Goal: Task Accomplishment & Management: Complete application form

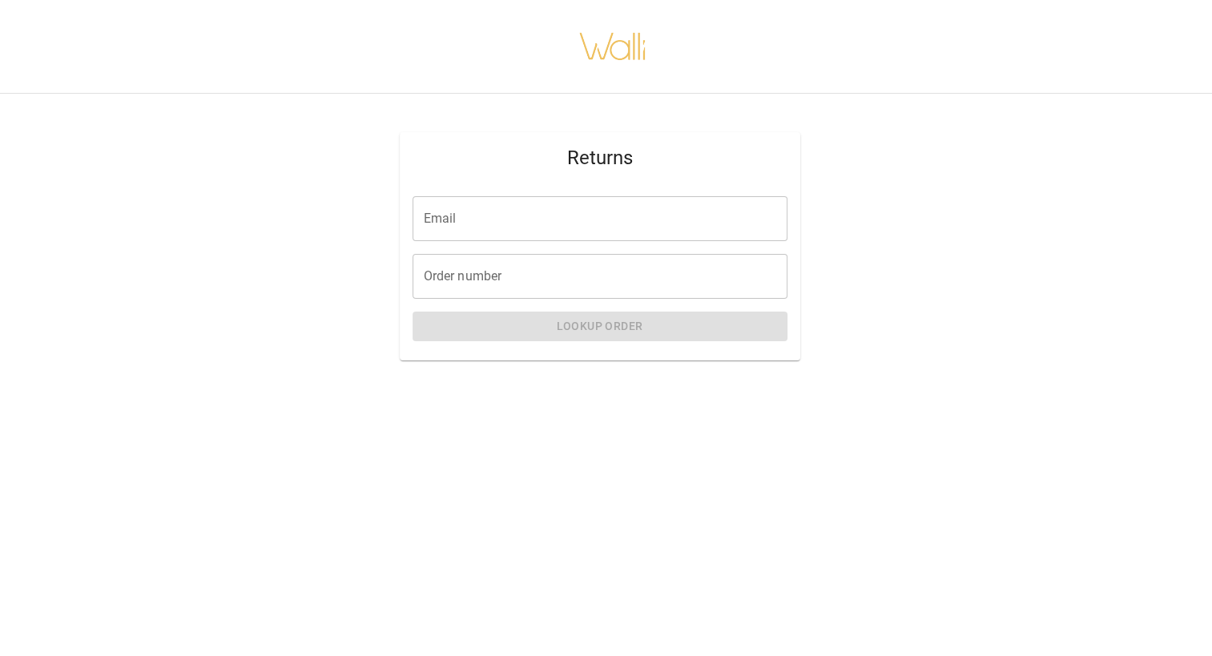
click at [445, 210] on input "Email" at bounding box center [599, 218] width 375 height 45
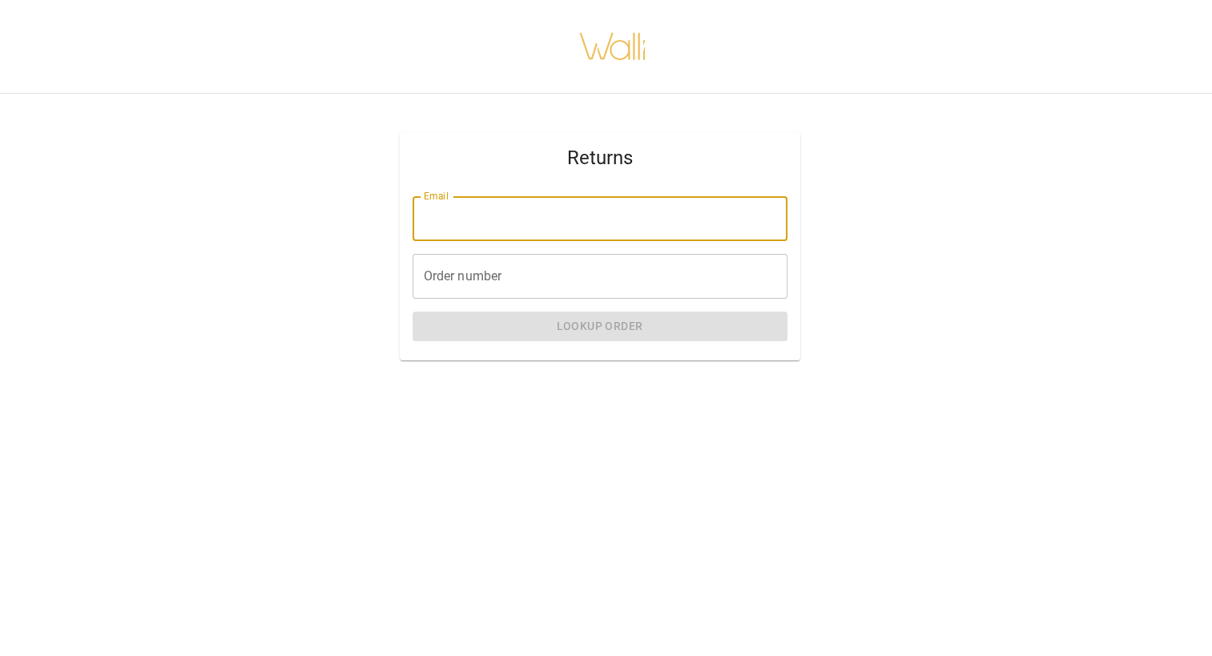
type input "**********"
click at [484, 282] on input "Order number" at bounding box center [599, 276] width 375 height 45
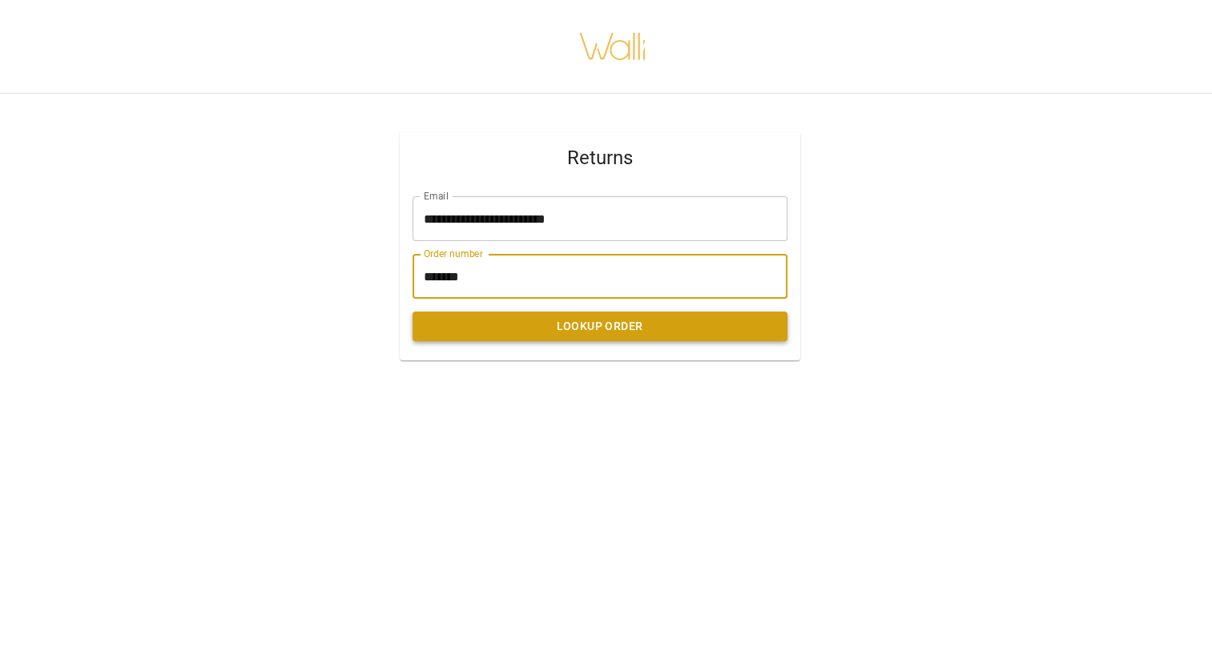
type input "*******"
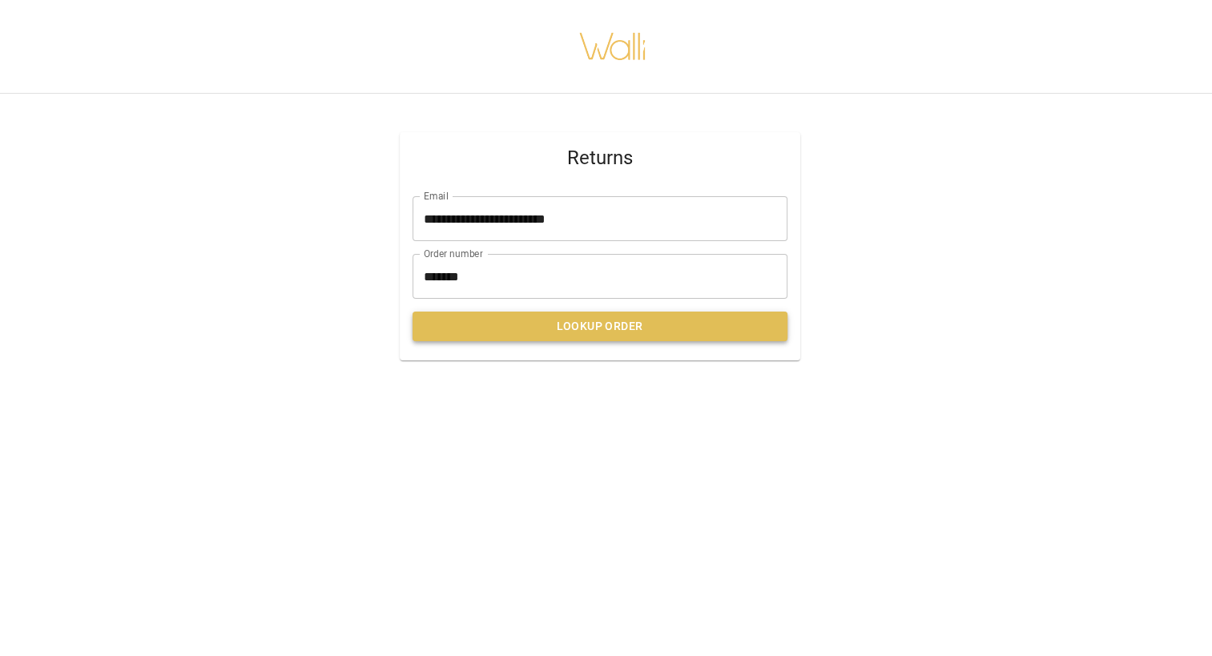
click at [616, 330] on button "Lookup Order" at bounding box center [599, 327] width 375 height 30
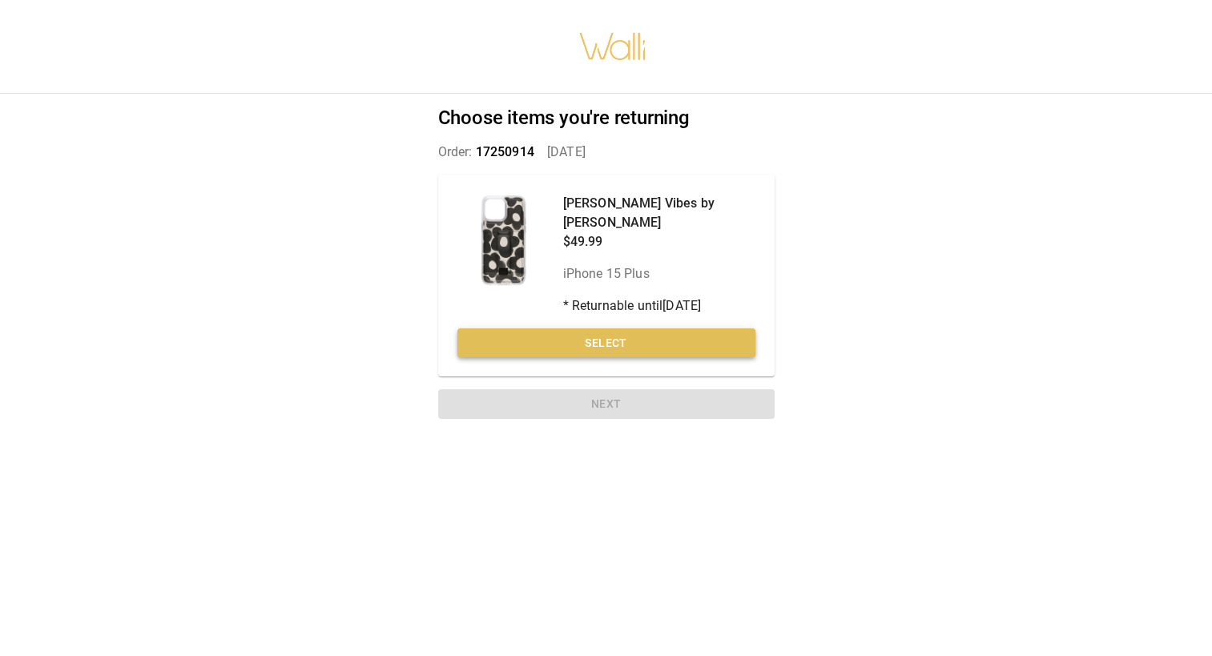
click at [618, 329] on button "Select" at bounding box center [606, 343] width 298 height 30
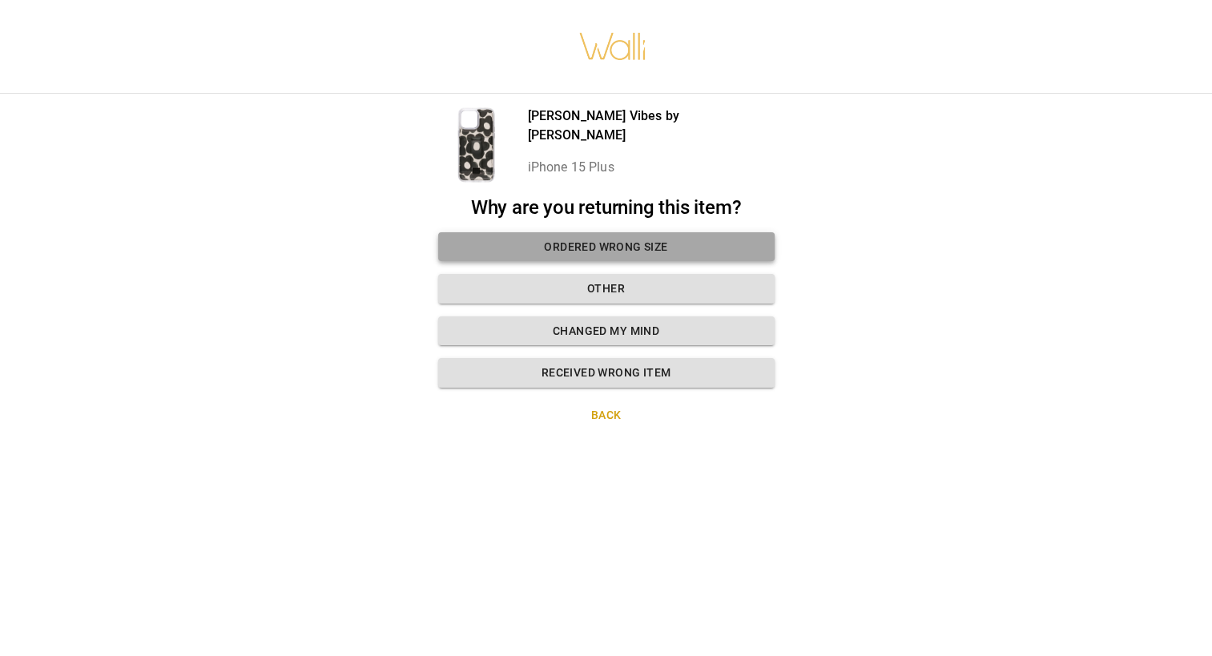
click at [626, 246] on button "Ordered wrong size" at bounding box center [606, 247] width 336 height 30
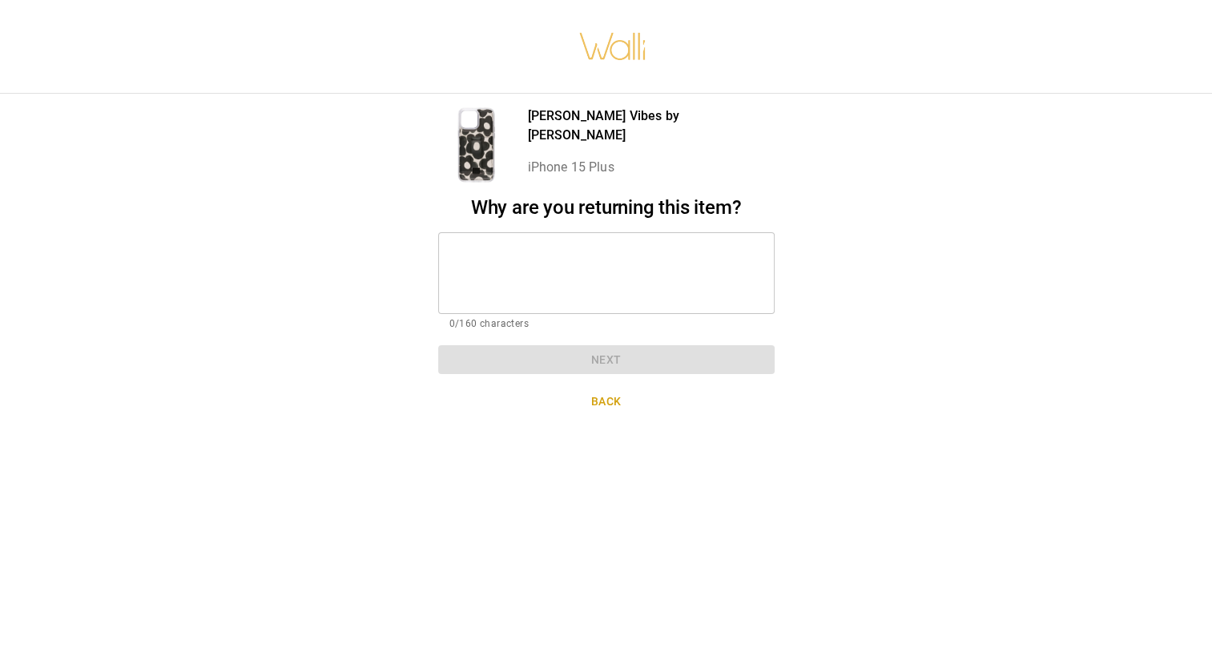
click at [502, 255] on textarea at bounding box center [606, 272] width 314 height 55
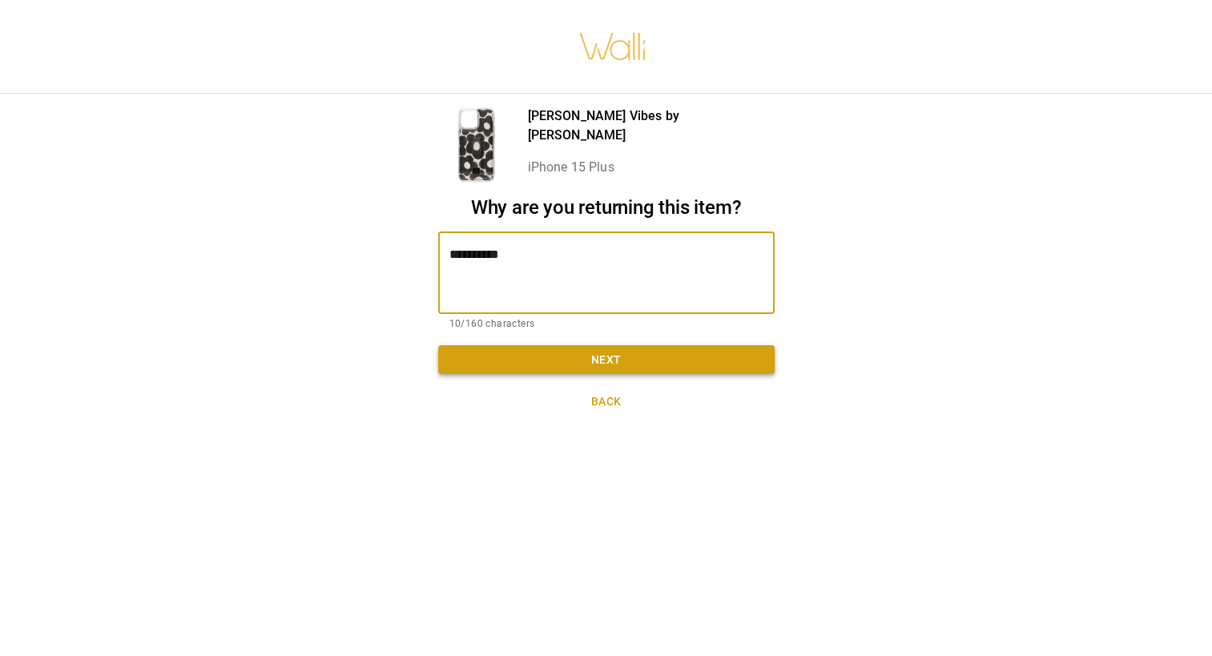
type textarea "**********"
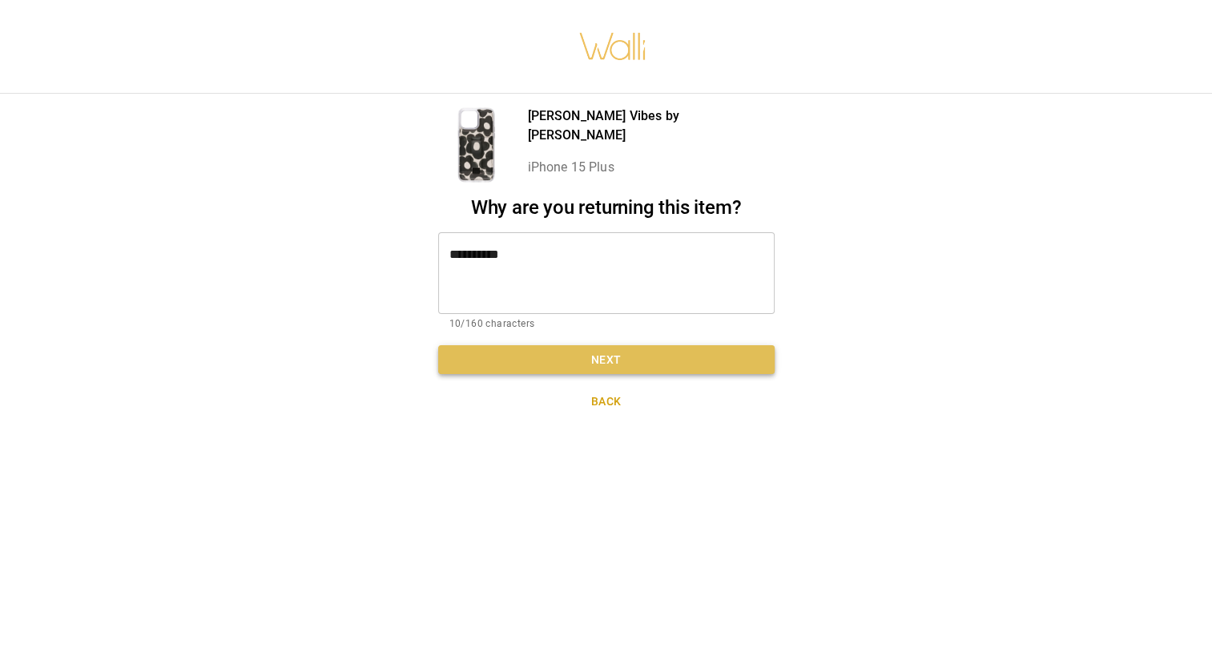
click at [611, 358] on button "Next" at bounding box center [606, 360] width 336 height 30
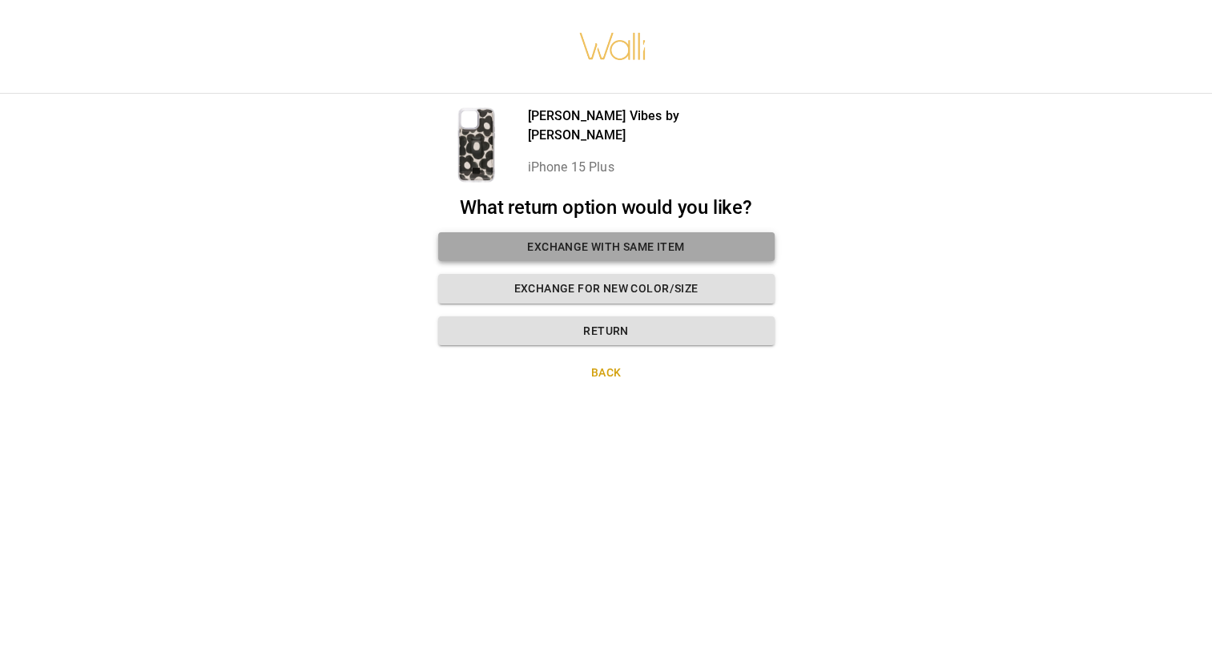
click at [608, 247] on button "Exchange with same item" at bounding box center [606, 247] width 336 height 30
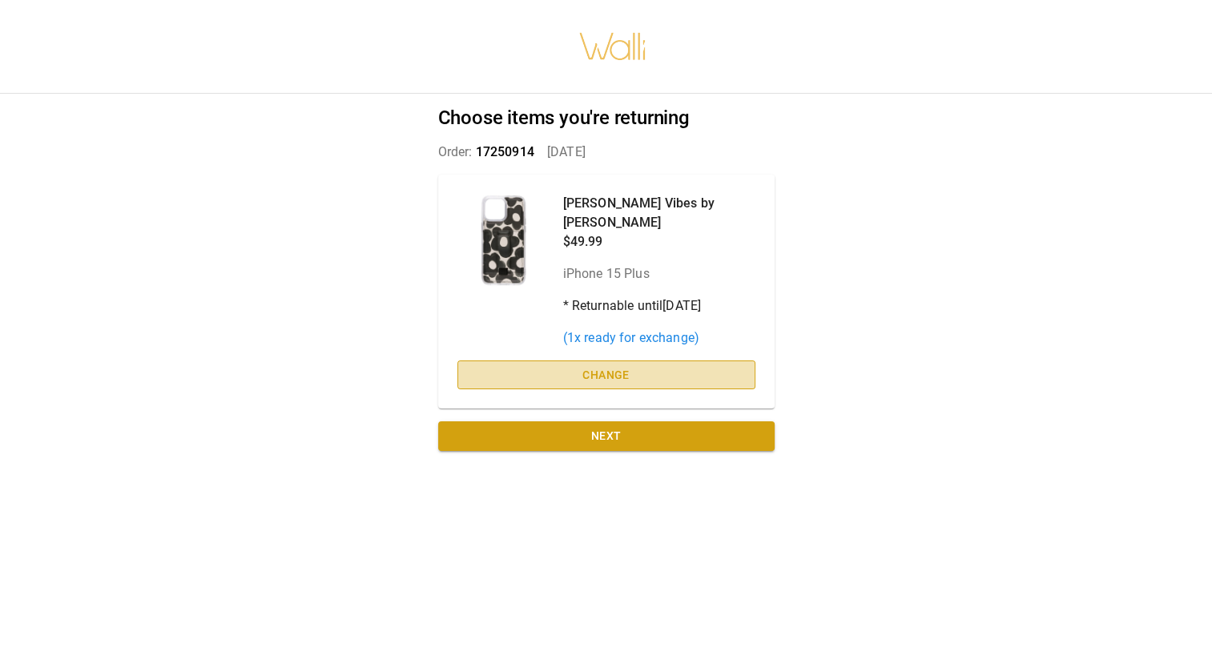
click at [606, 360] on button "Change" at bounding box center [606, 375] width 298 height 30
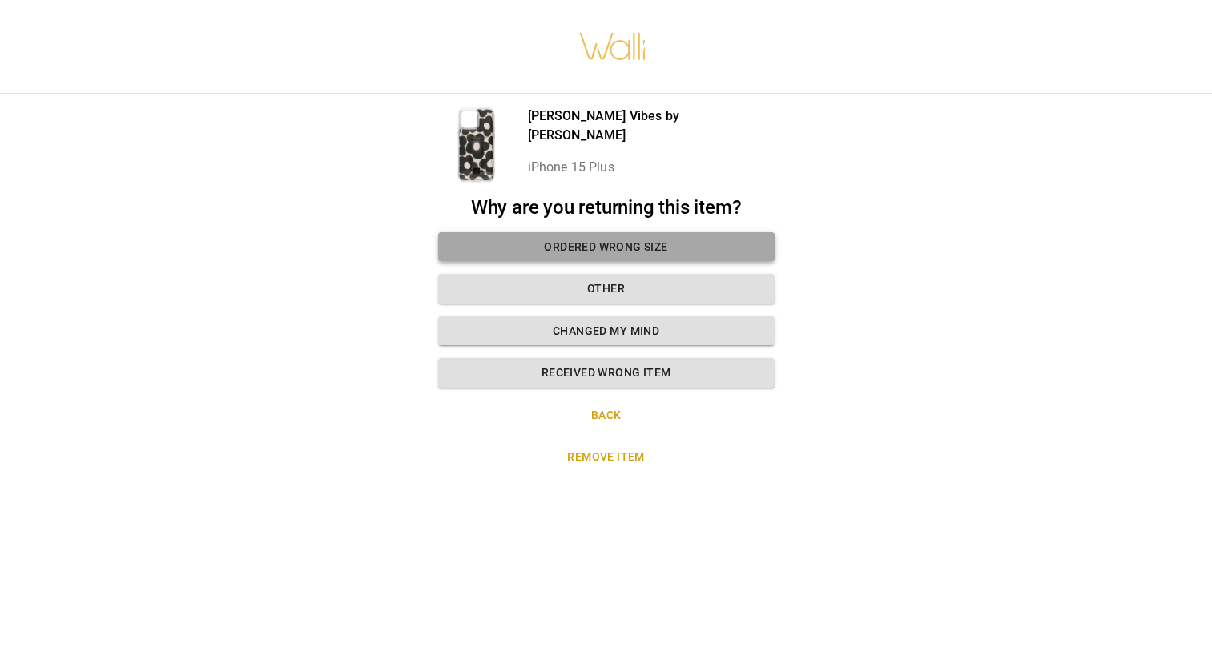
click at [613, 247] on button "Ordered wrong size" at bounding box center [606, 247] width 336 height 30
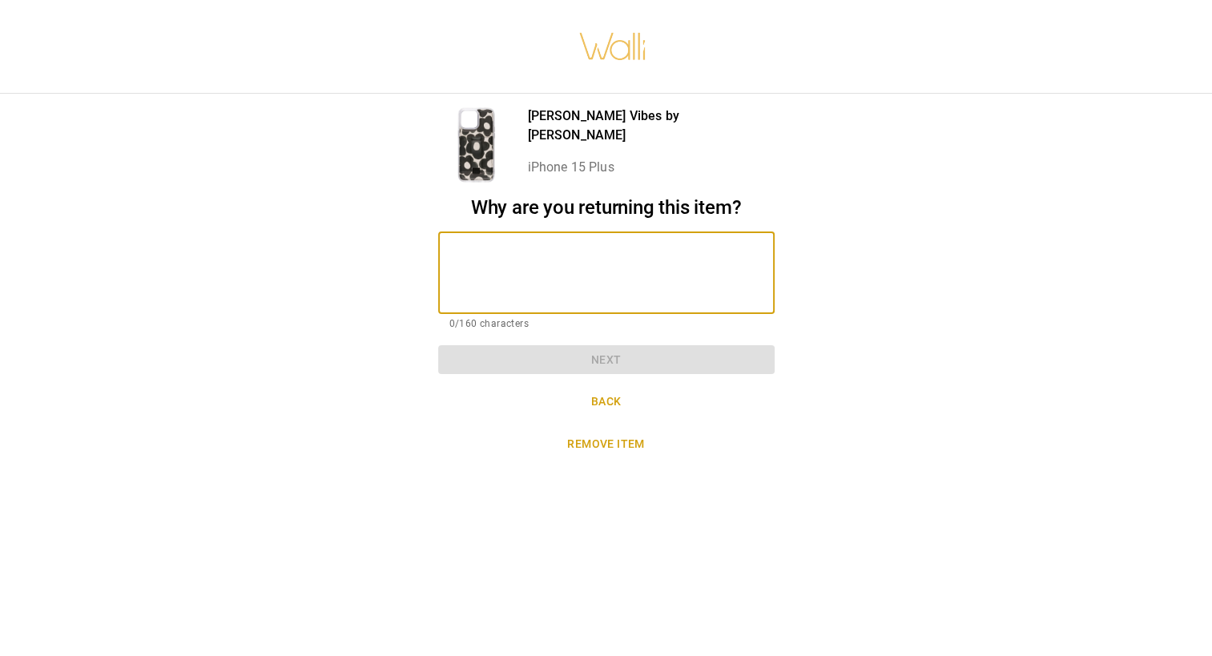
click at [613, 247] on textarea at bounding box center [606, 272] width 314 height 55
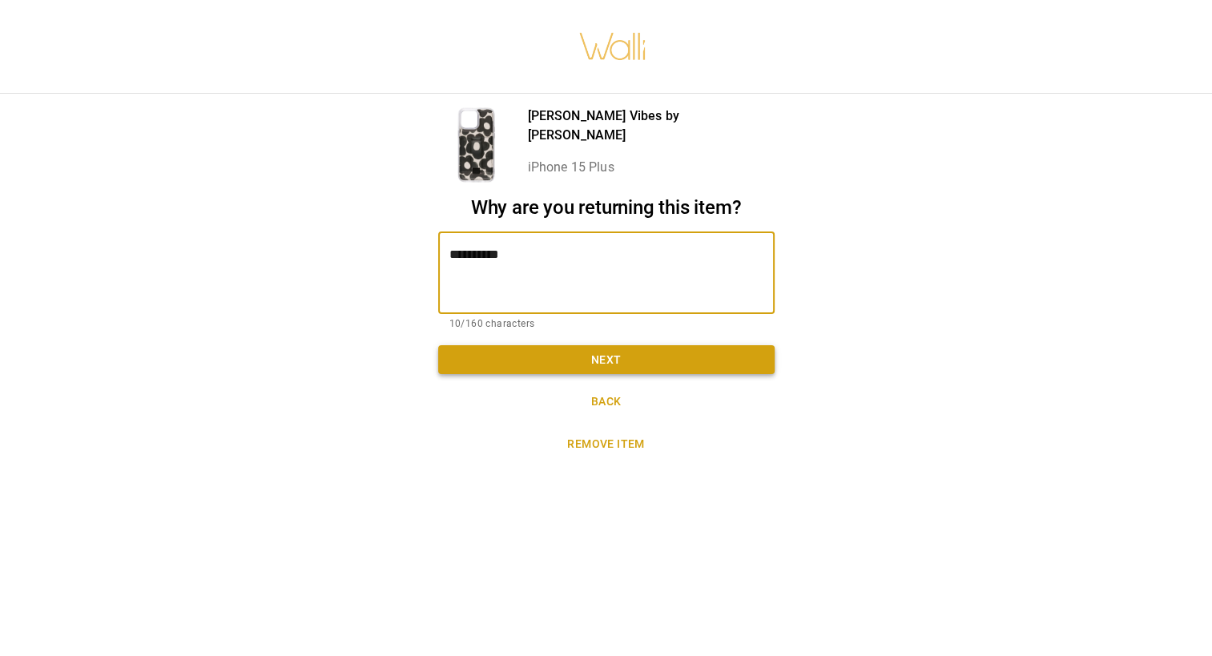
type textarea "**********"
click at [606, 356] on button "Next" at bounding box center [606, 360] width 336 height 30
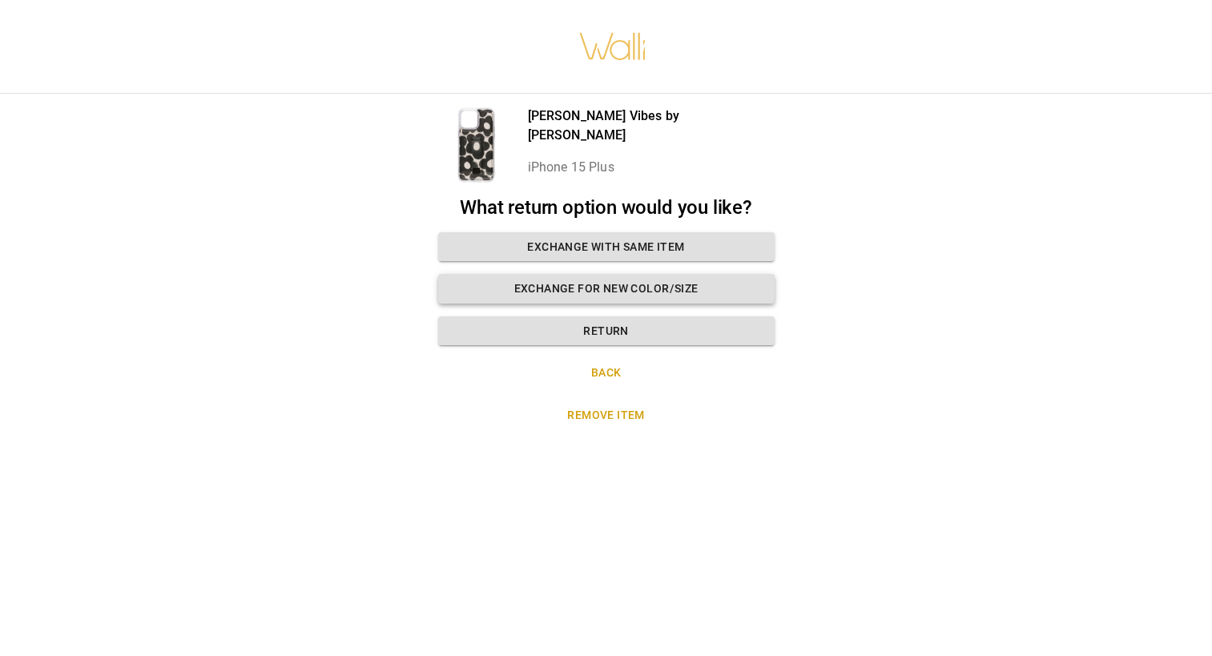
click at [599, 287] on button "Exchange for new color/size" at bounding box center [606, 289] width 336 height 30
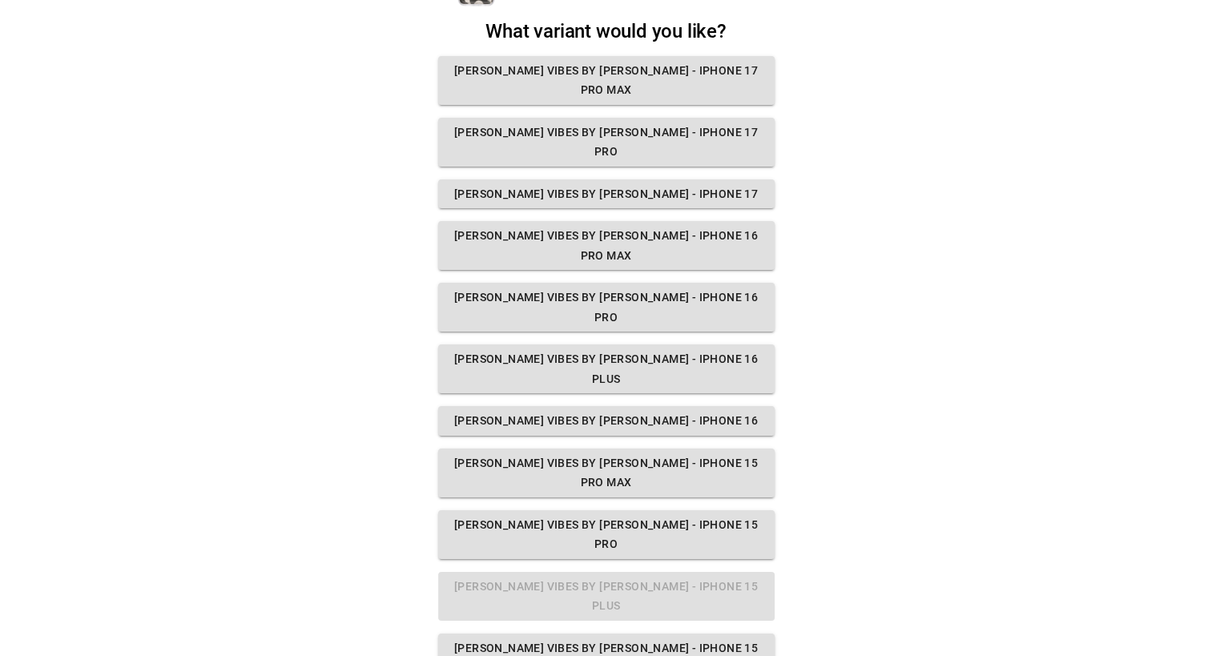
scroll to position [169, 0]
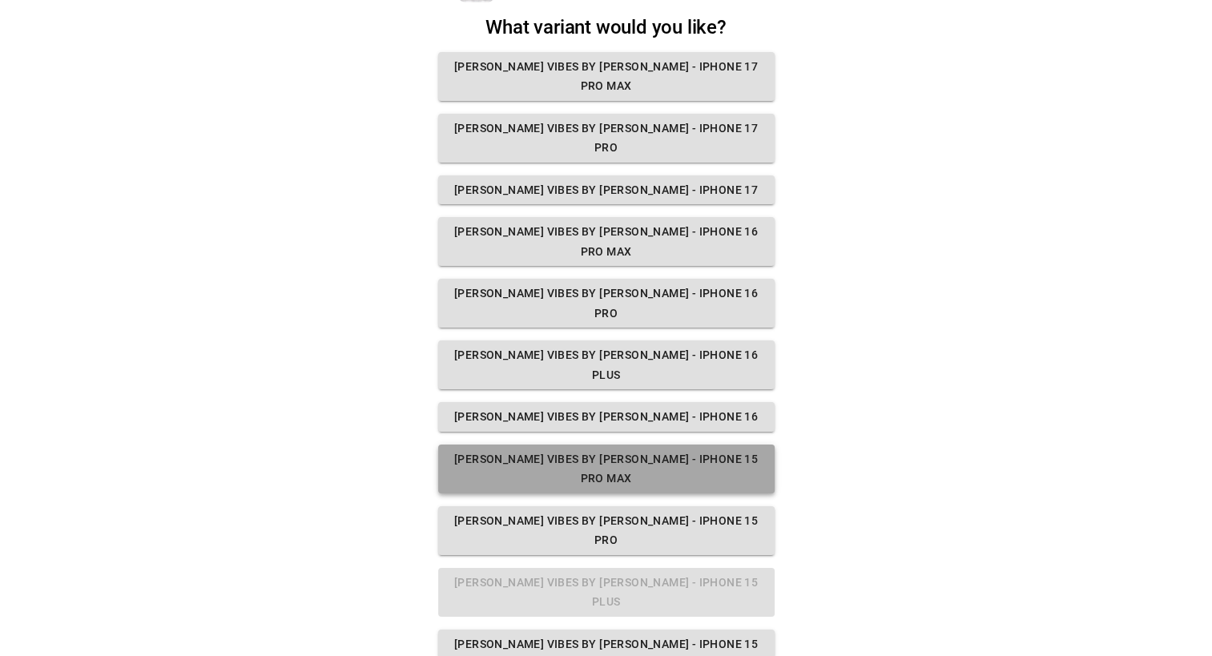
click at [625, 444] on button "Munday Vibes by Kaley Munday - iPhone 15 Pro Max" at bounding box center [606, 468] width 336 height 49
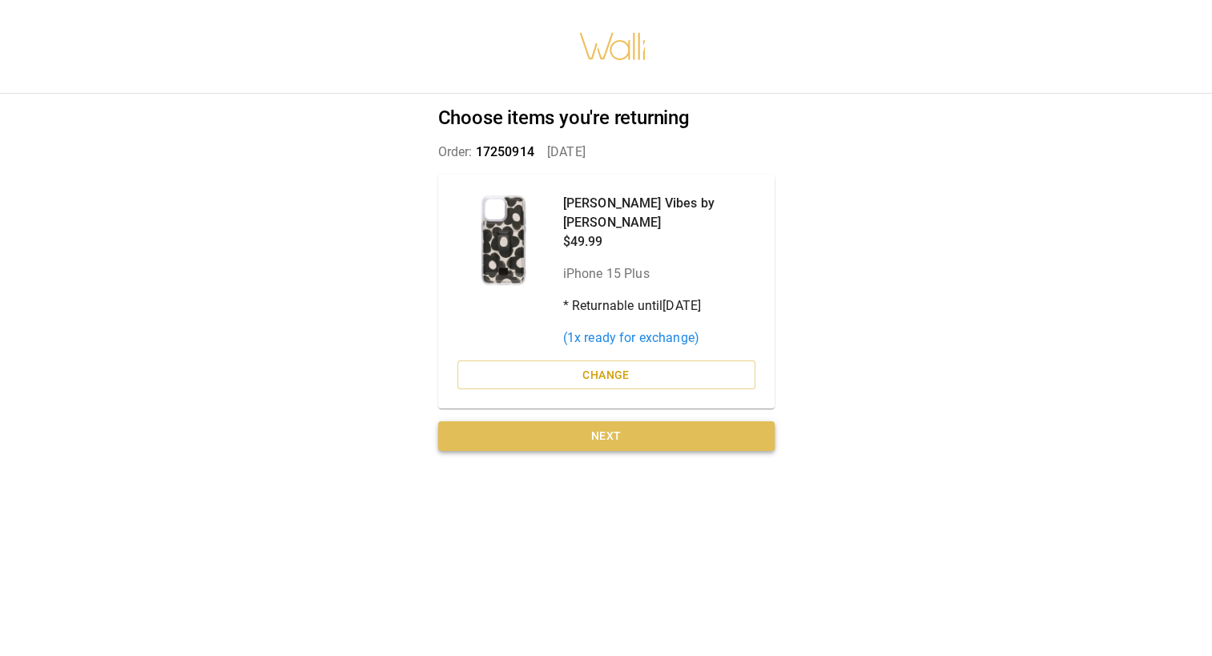
click at [594, 421] on button "Next" at bounding box center [606, 436] width 336 height 30
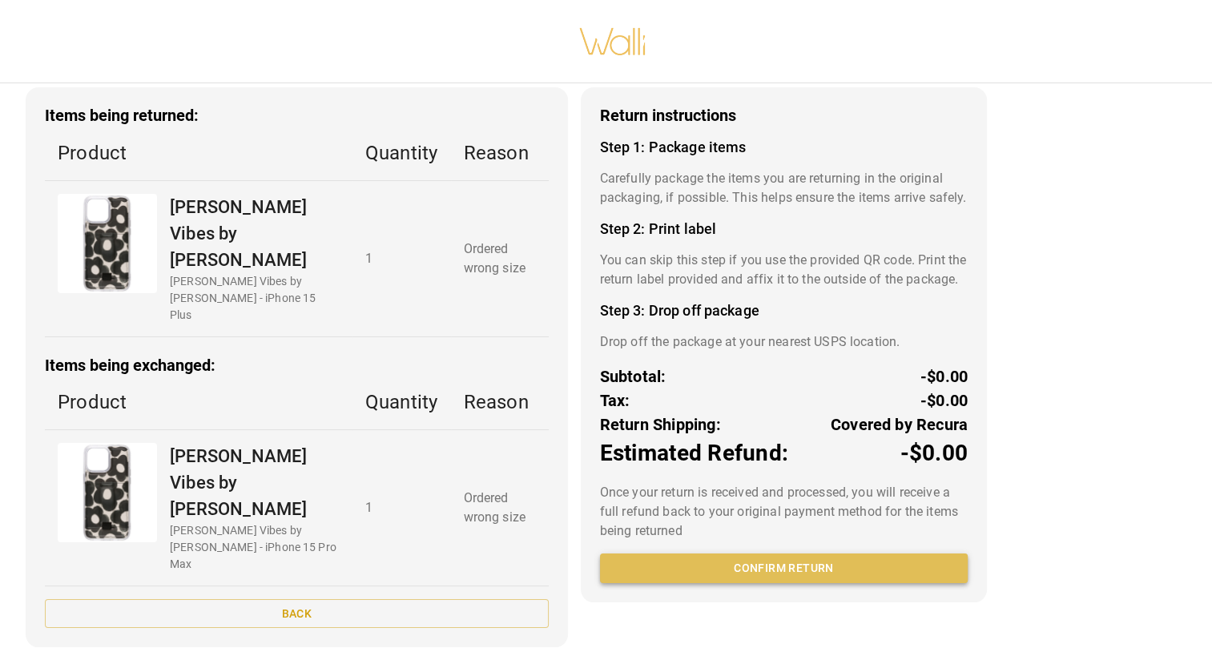
click at [783, 583] on button "Confirm return" at bounding box center [784, 568] width 368 height 30
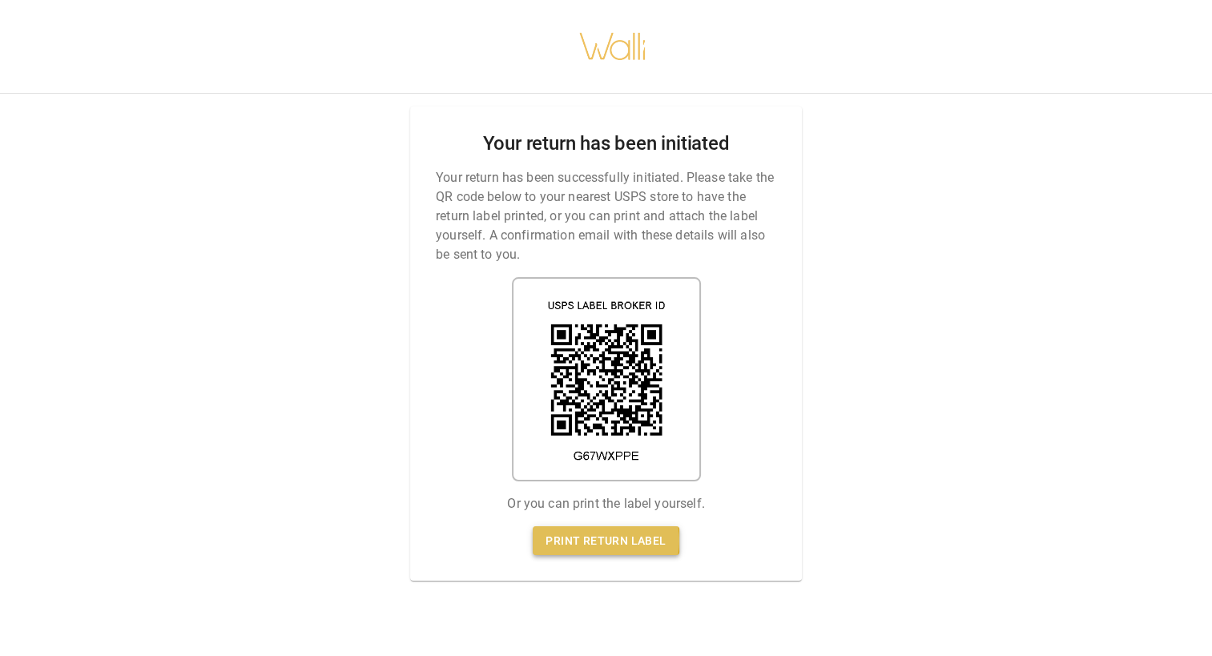
click at [593, 527] on link "Print return label" at bounding box center [606, 541] width 146 height 30
